Goal: Information Seeking & Learning: Learn about a topic

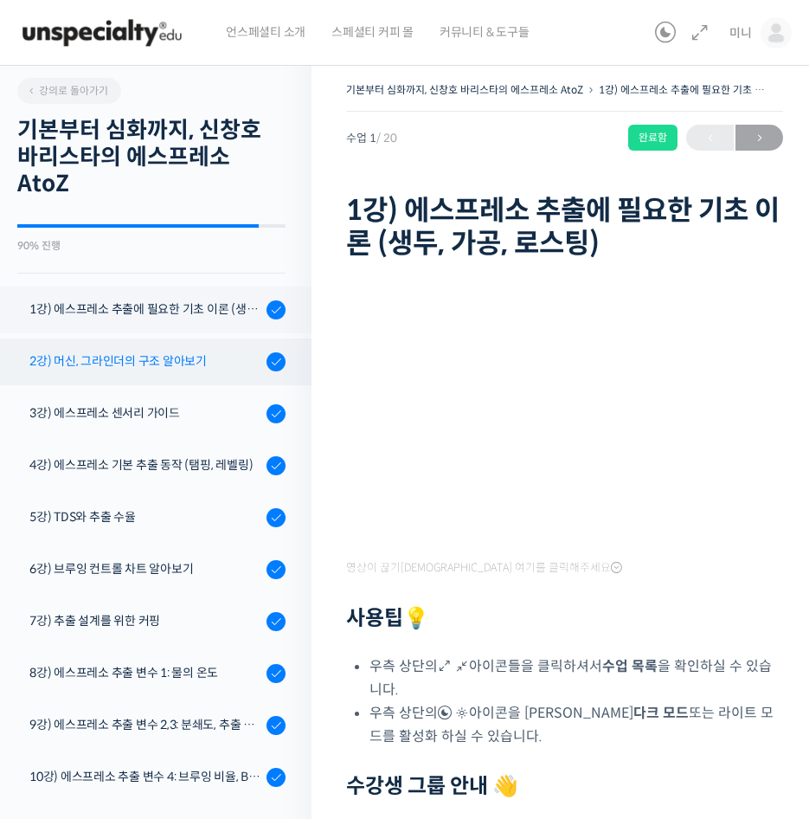
click at [154, 358] on div "2강) 머신, 그라인더의 구조 알아보기" at bounding box center [145, 360] width 232 height 19
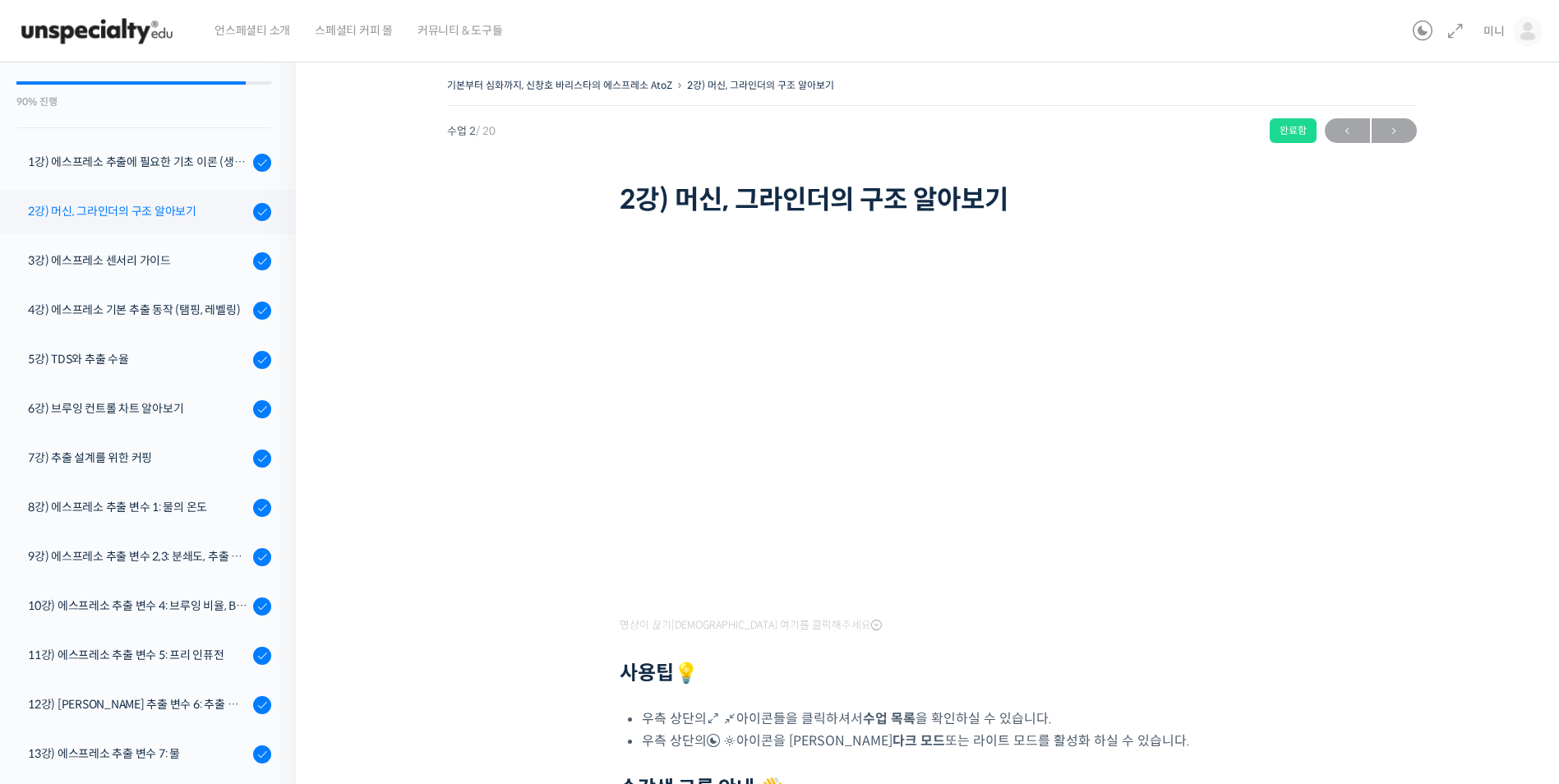
scroll to position [12, 0]
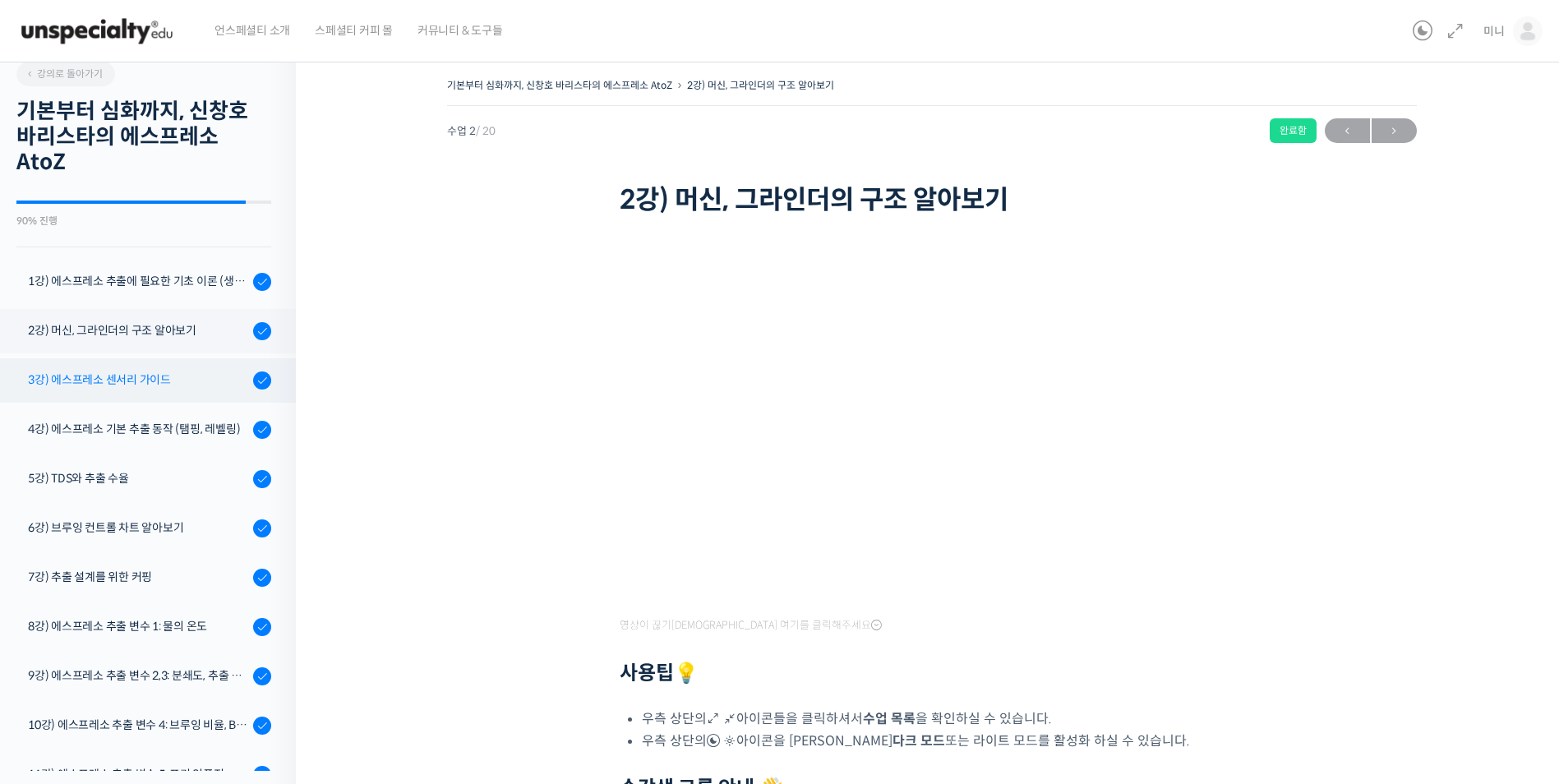
click at [125, 387] on div "3강) 에스프레소 센서리 가이드" at bounding box center [138, 379] width 220 height 18
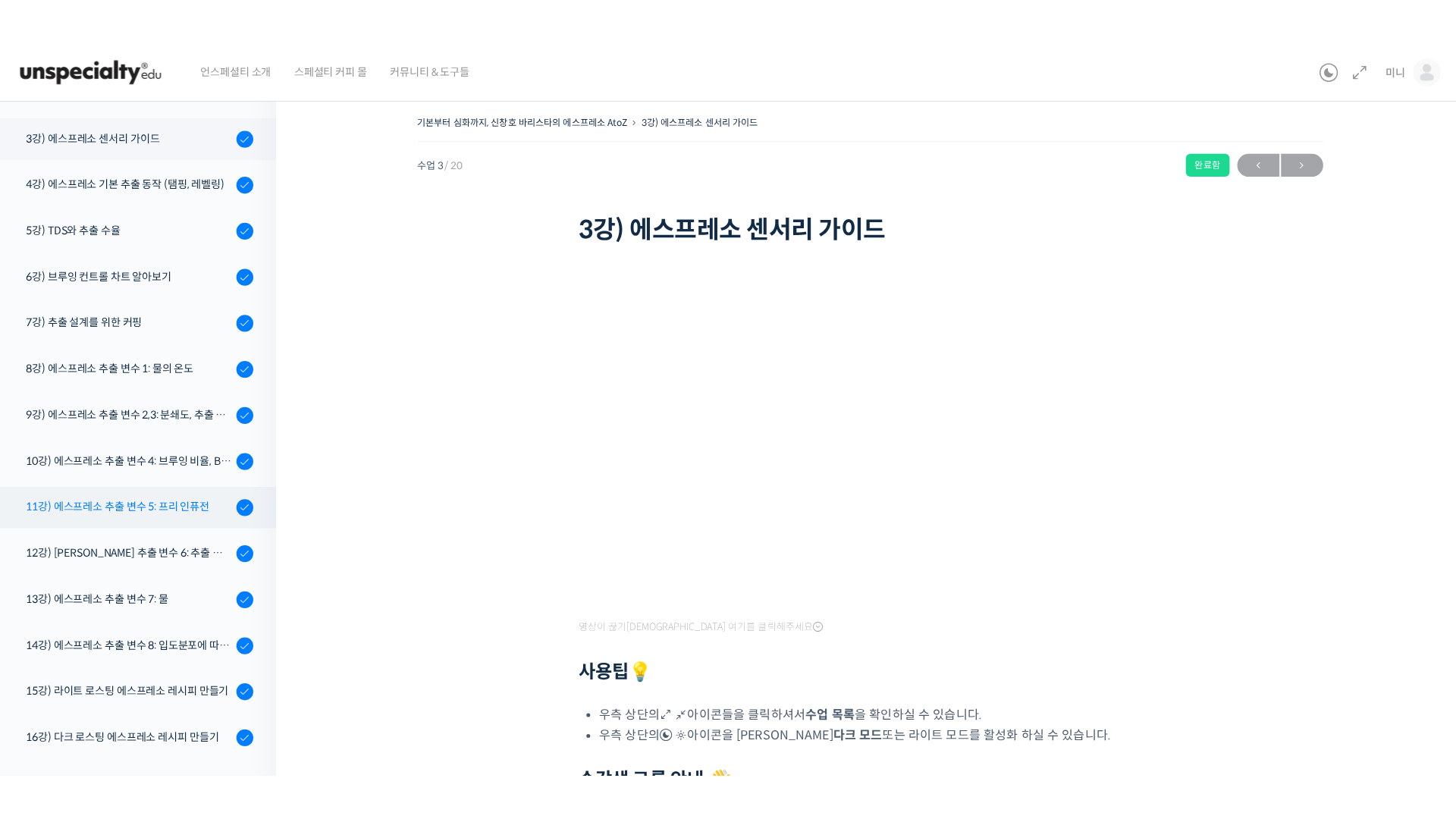
scroll to position [285, 0]
